Goal: Navigation & Orientation: Find specific page/section

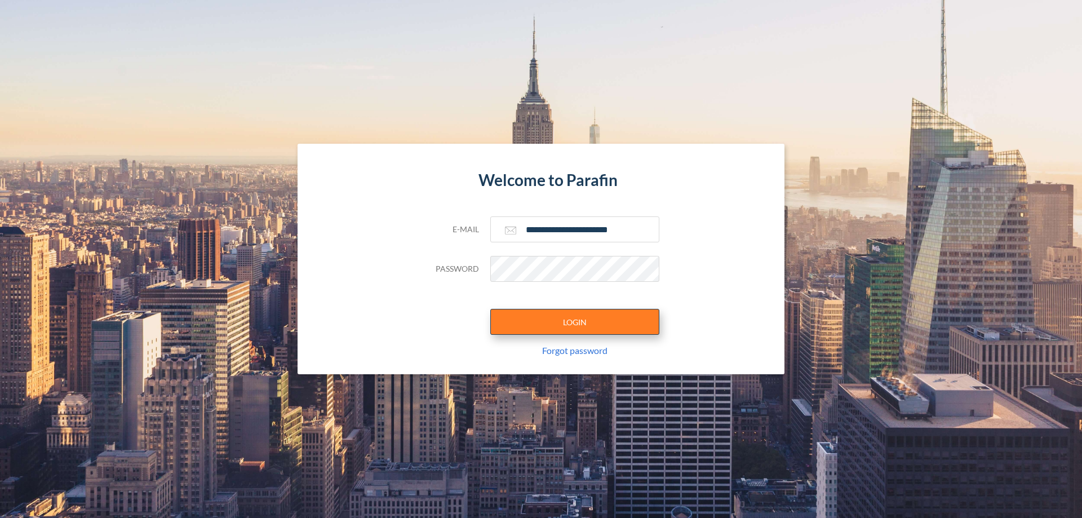
click at [575, 322] on button "LOGIN" at bounding box center [574, 322] width 169 height 26
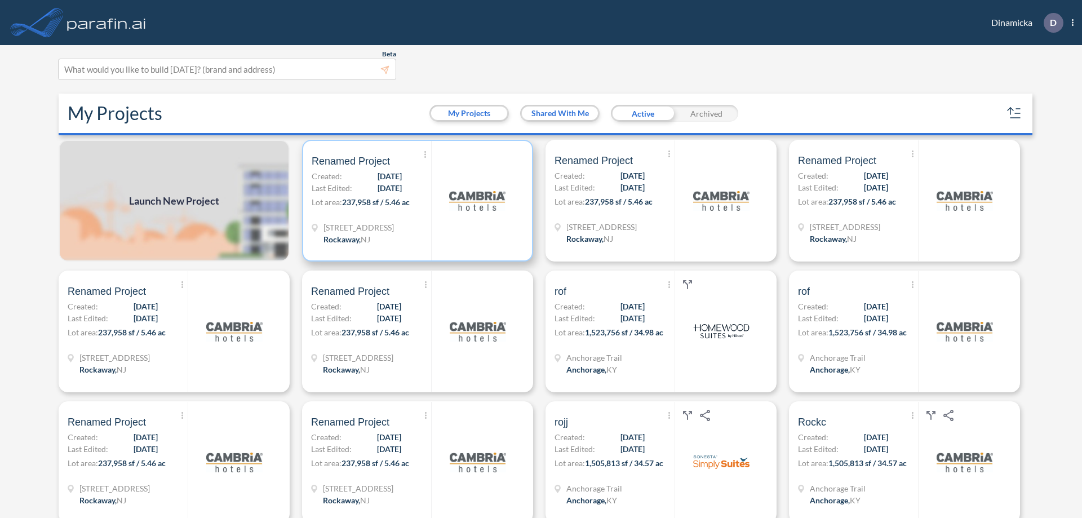
scroll to position [3, 0]
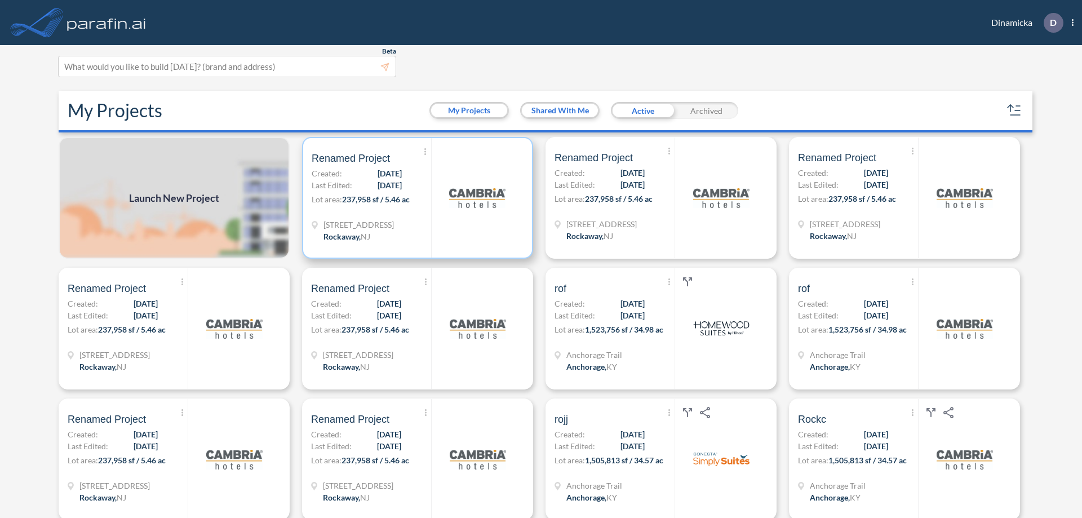
click at [415, 198] on p "Lot area: 237,958 sf / 5.46 ac" at bounding box center [371, 201] width 119 height 16
